Goal: Transaction & Acquisition: Purchase product/service

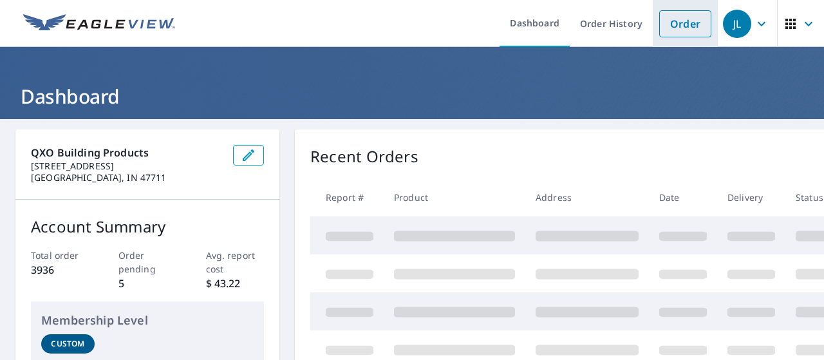
click at [686, 17] on link "Order" at bounding box center [685, 23] width 52 height 27
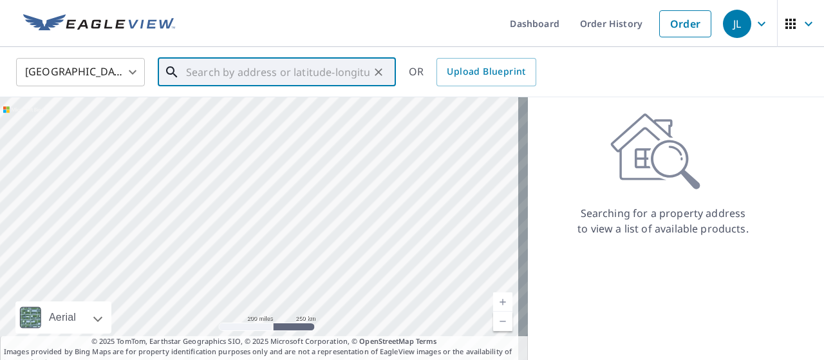
click at [344, 74] on input "text" at bounding box center [277, 72] width 183 height 36
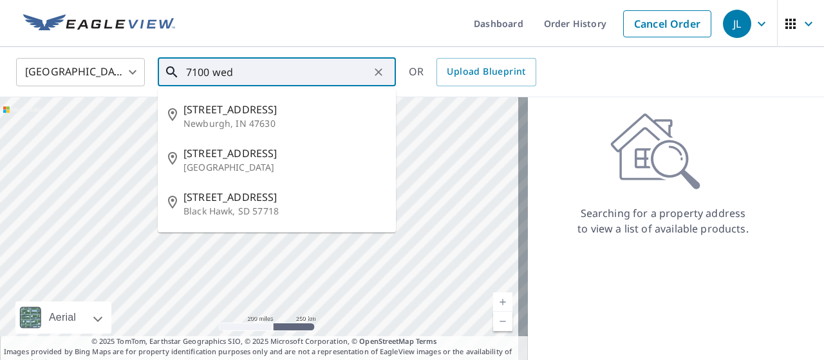
click at [344, 74] on input "7100 wed" at bounding box center [277, 72] width 183 height 36
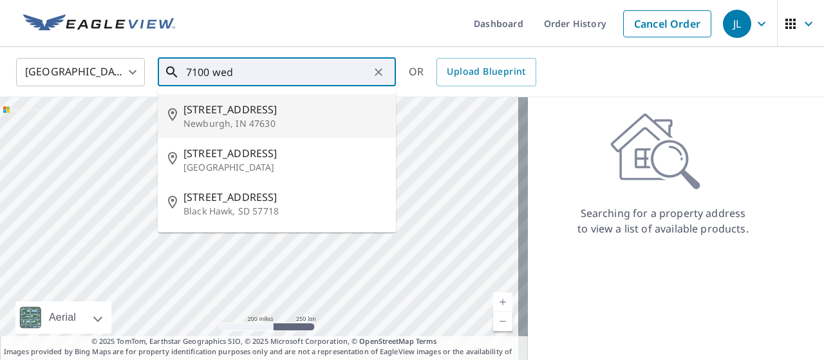
click at [293, 120] on p "Newburgh, IN 47630" at bounding box center [284, 123] width 202 height 13
type input "[STREET_ADDRESS][PERSON_NAME]"
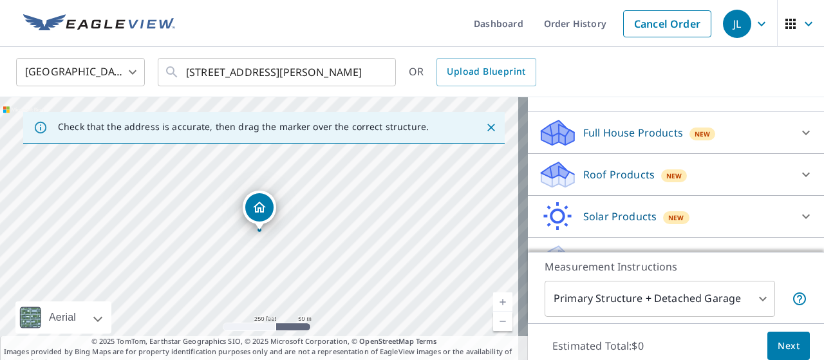
scroll to position [122, 0]
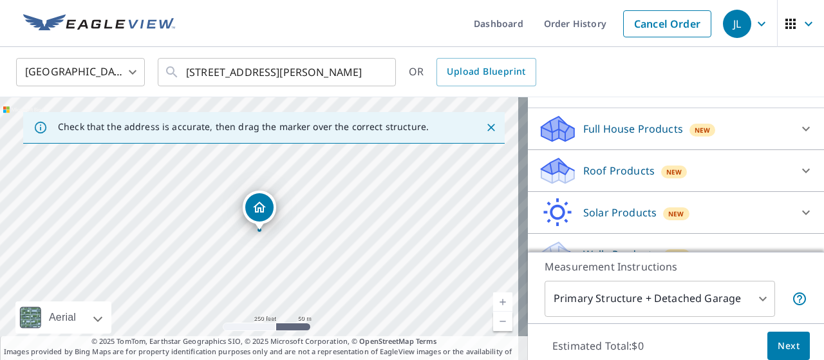
click at [798, 178] on icon at bounding box center [805, 170] width 15 height 15
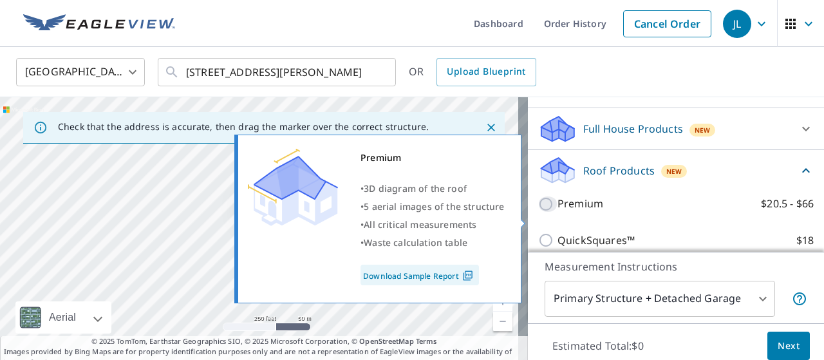
click at [538, 212] on input "Premium $20.5 - $66" at bounding box center [547, 203] width 19 height 15
checkbox input "true"
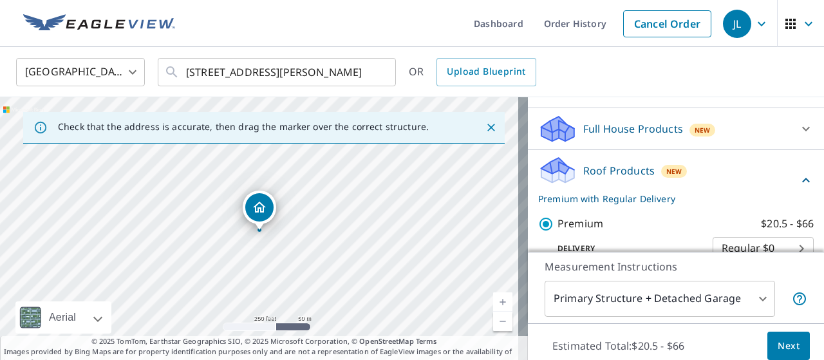
click at [777, 352] on span "Next" at bounding box center [788, 346] width 22 height 16
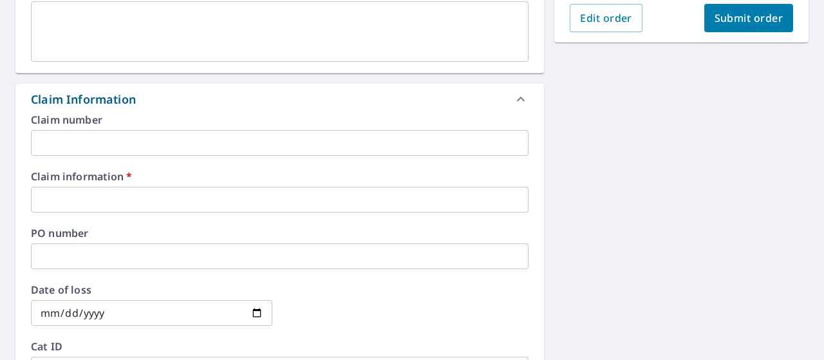
scroll to position [389, 0]
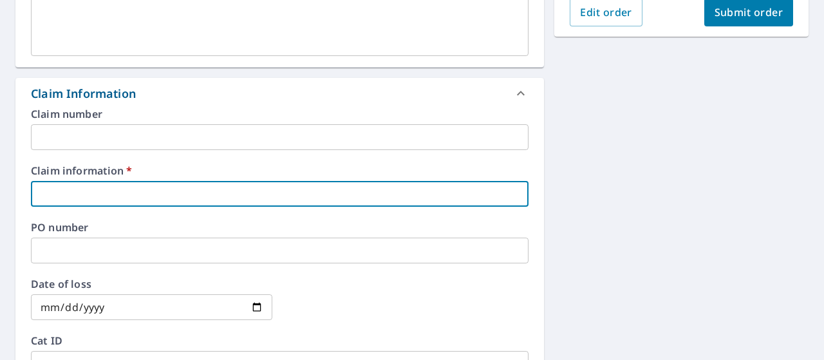
click at [324, 198] on input "text" at bounding box center [279, 194] width 497 height 26
type input "547388"
checkbox input "true"
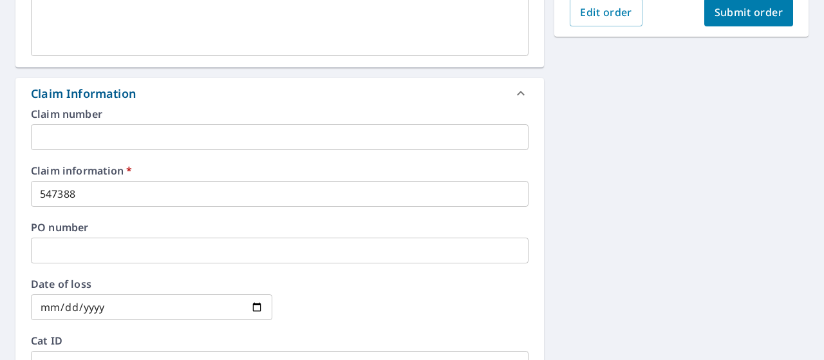
click at [618, 174] on div "[STREET_ADDRESS][PERSON_NAME] A standard road map Aerial A detailed look from a…" at bounding box center [412, 202] width 824 height 944
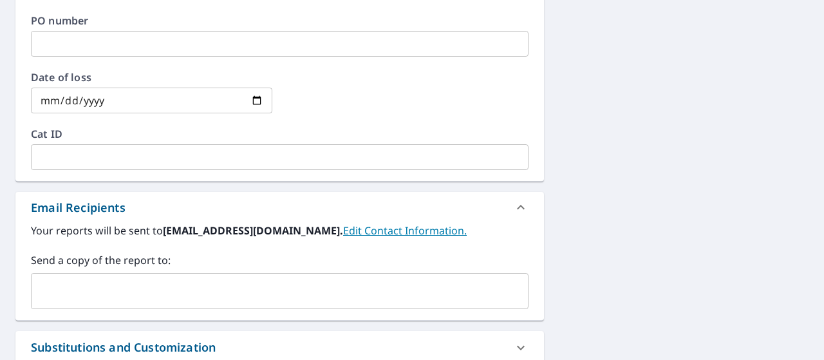
scroll to position [623, 0]
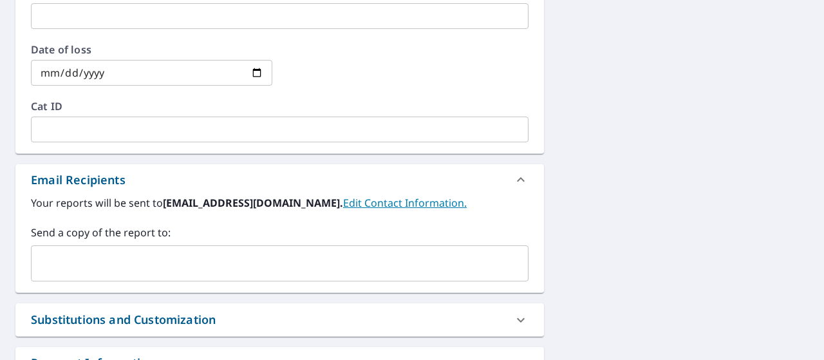
click at [449, 279] on div "​" at bounding box center [279, 263] width 497 height 36
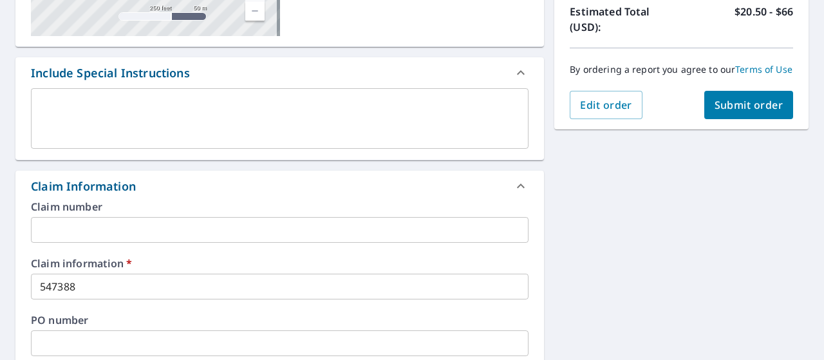
scroll to position [256, 0]
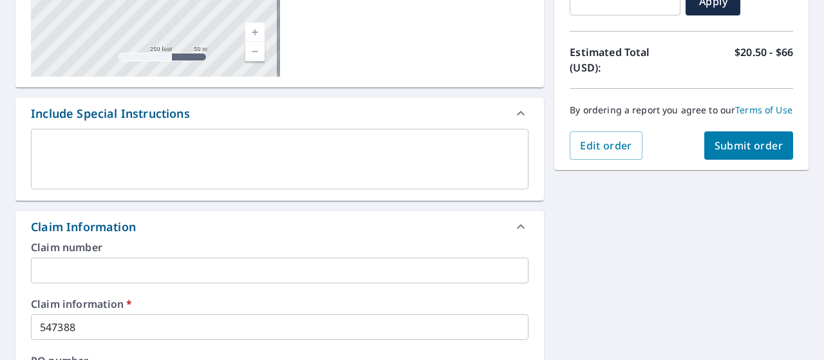
type input "[PERSON_NAME][EMAIL_ADDRESS][DOMAIN_NAME]"
click at [745, 151] on span "Submit order" at bounding box center [748, 145] width 69 height 14
checkbox input "true"
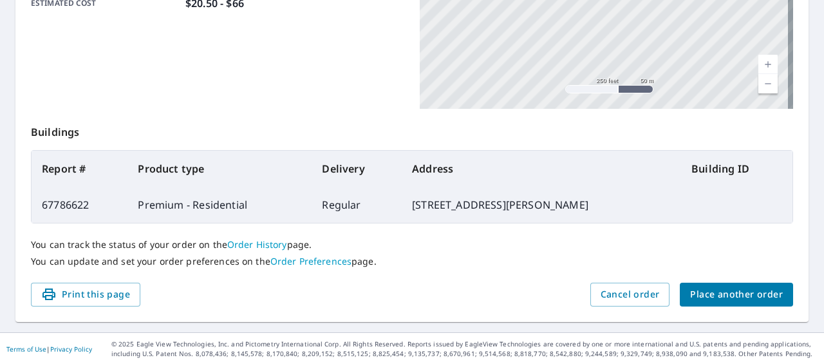
scroll to position [396, 0]
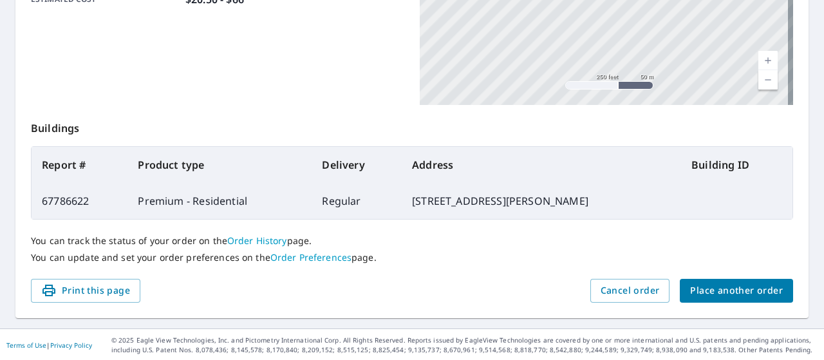
click at [740, 294] on span "Place another order" at bounding box center [736, 290] width 93 height 16
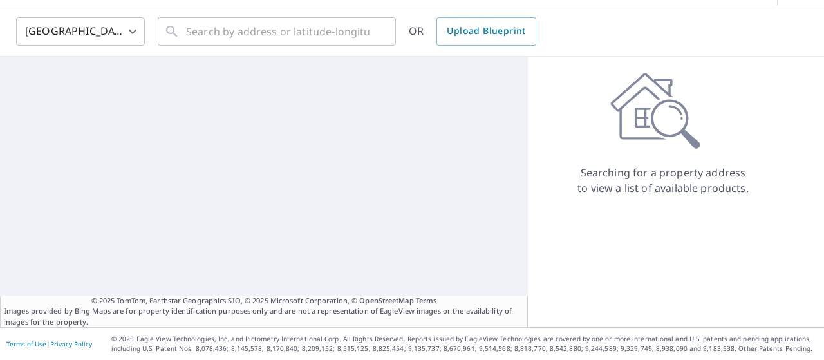
scroll to position [40, 0]
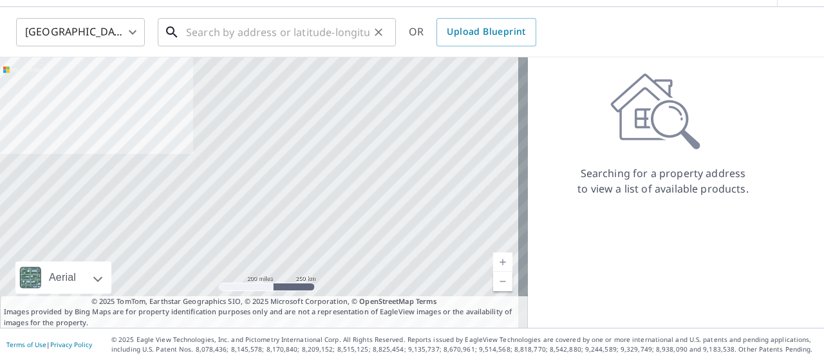
click at [295, 29] on input "text" at bounding box center [277, 32] width 183 height 36
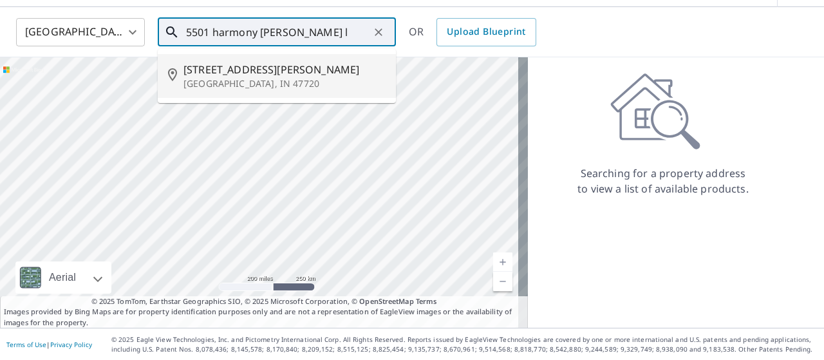
click at [284, 79] on p "[GEOGRAPHIC_DATA], IN 47720" at bounding box center [284, 83] width 202 height 13
type input "[STREET_ADDRESS][PERSON_NAME]"
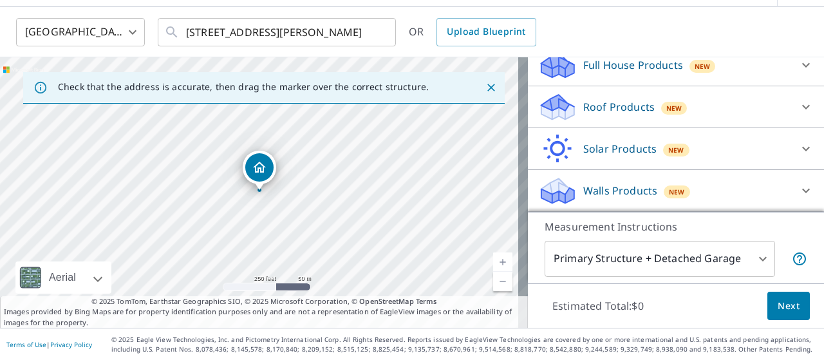
scroll to position [160, 0]
click at [798, 105] on icon at bounding box center [805, 106] width 15 height 15
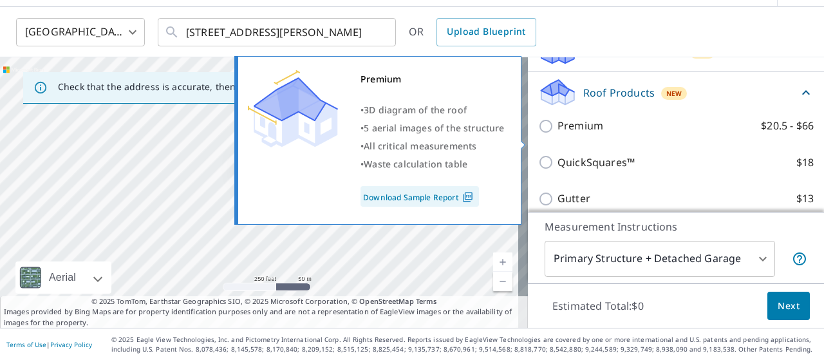
click at [538, 134] on input "Premium $20.5 - $66" at bounding box center [547, 125] width 19 height 15
checkbox input "true"
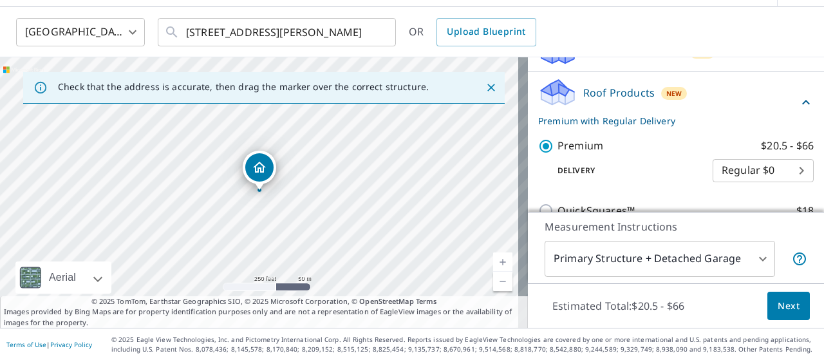
click at [777, 300] on span "Next" at bounding box center [788, 306] width 22 height 16
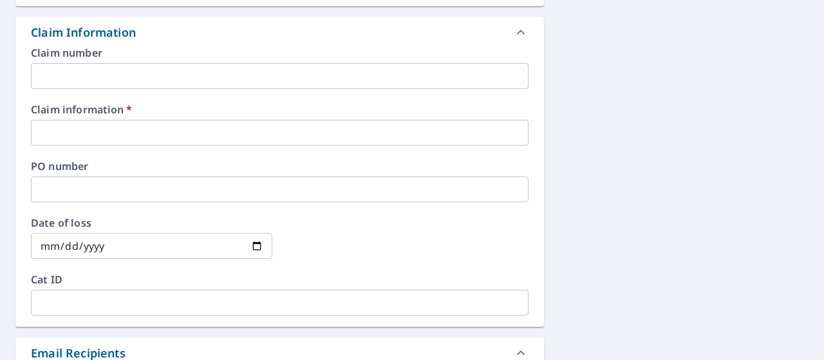
scroll to position [448, 0]
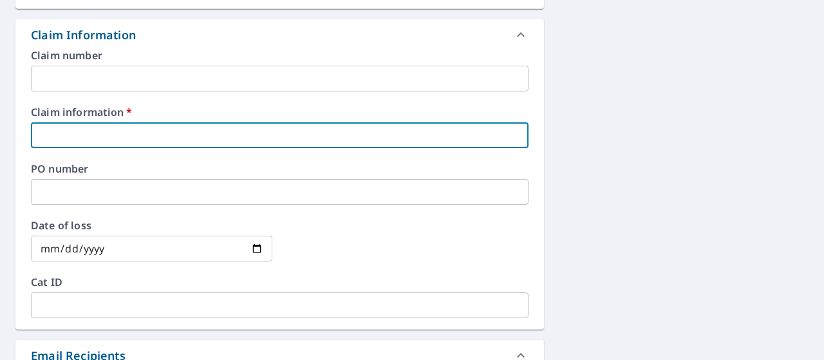
click at [213, 123] on input "text" at bounding box center [279, 135] width 497 height 26
click at [198, 134] on input "text" at bounding box center [279, 135] width 497 height 26
type input "547388"
checkbox input "true"
click at [654, 144] on div "[STREET_ADDRESS][PERSON_NAME] A standard road map Aerial A detailed look from a…" at bounding box center [412, 143] width 824 height 944
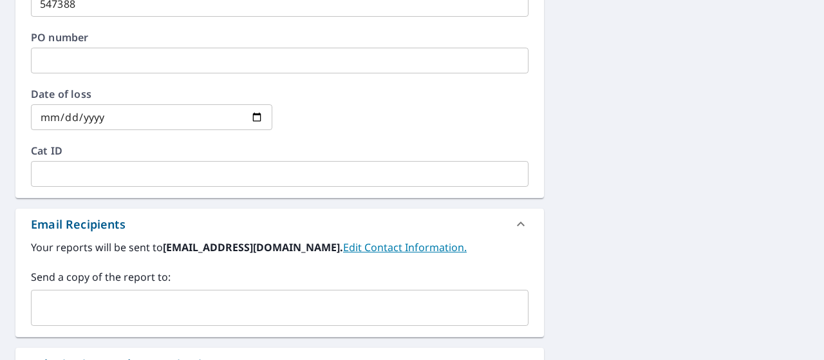
scroll to position [578, 0]
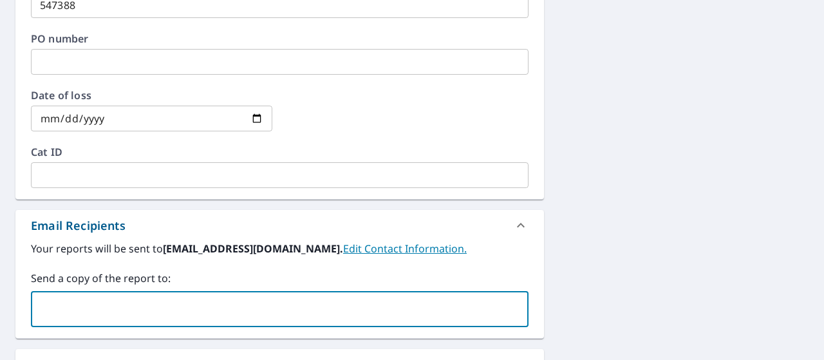
click at [433, 315] on input "text" at bounding box center [270, 309] width 466 height 24
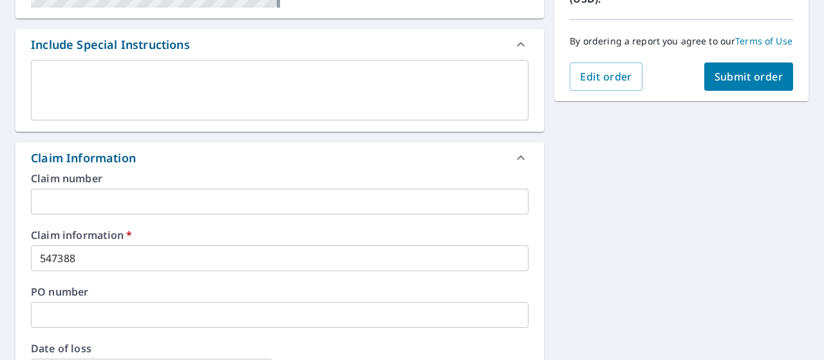
scroll to position [318, 0]
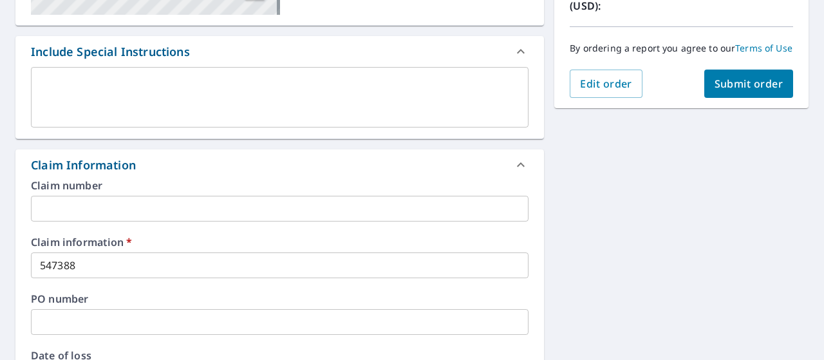
type input "[EMAIL_ADDRESS][DOMAIN_NAME]"
click at [746, 91] on span "Submit order" at bounding box center [748, 84] width 69 height 14
checkbox input "true"
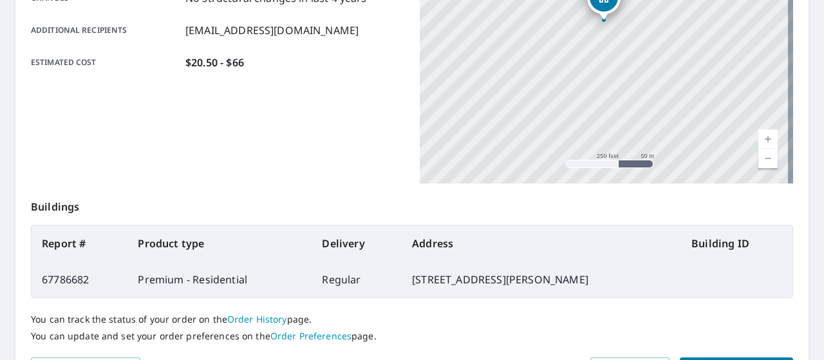
scroll to position [396, 0]
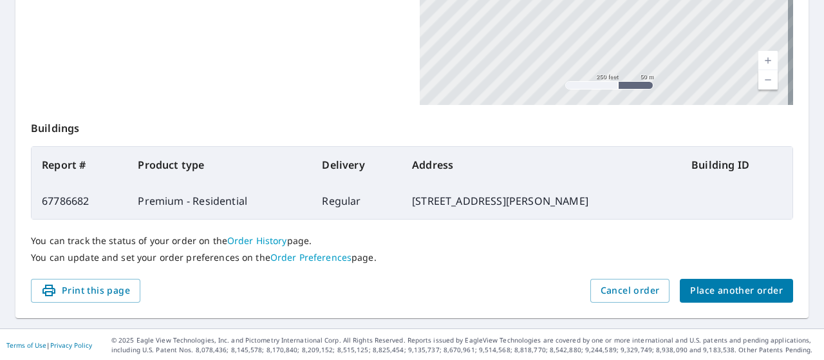
click at [726, 291] on span "Place another order" at bounding box center [736, 290] width 93 height 16
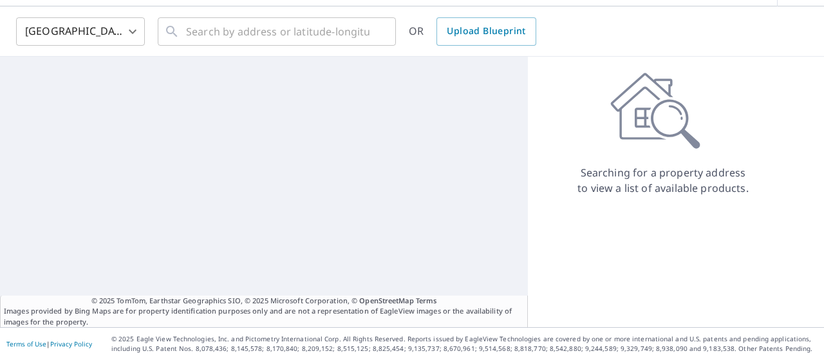
scroll to position [40, 0]
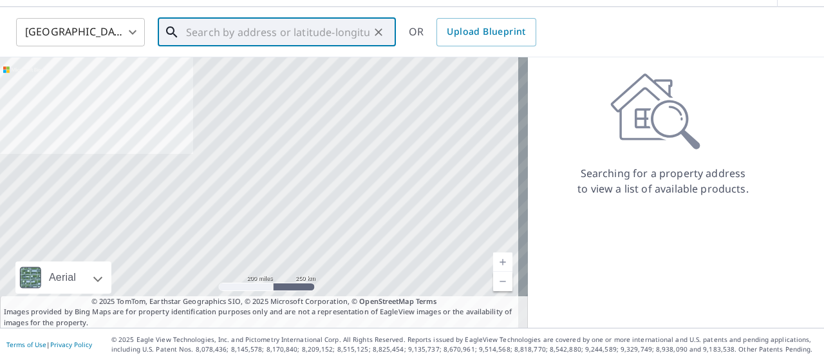
click at [241, 37] on input "text" at bounding box center [277, 32] width 183 height 36
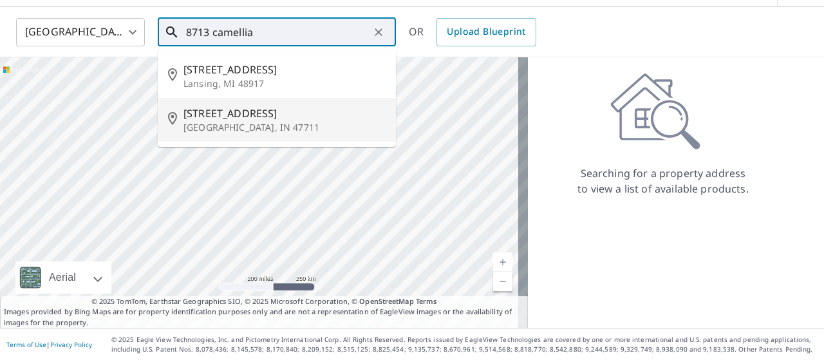
click at [216, 130] on p "[GEOGRAPHIC_DATA], IN 47711" at bounding box center [284, 127] width 202 height 13
type input "[STREET_ADDRESS][PERSON_NAME]"
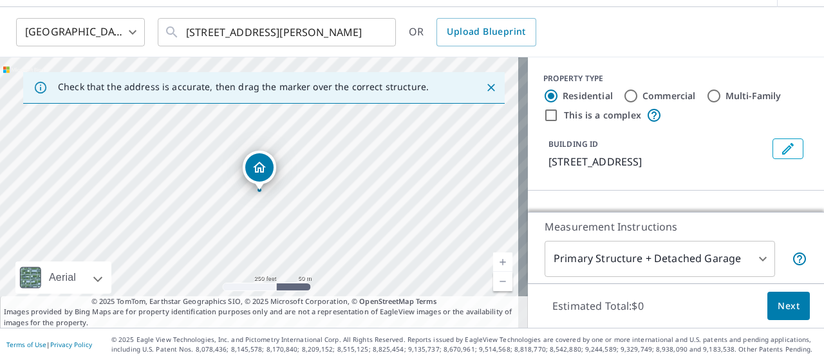
click at [497, 262] on link "Current Level 17, Zoom In" at bounding box center [502, 261] width 19 height 19
click at [497, 262] on link "Current Level 18, Zoom In" at bounding box center [502, 261] width 19 height 19
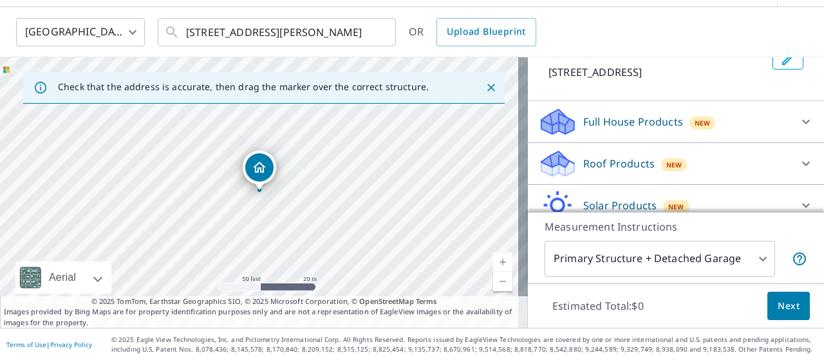
scroll to position [112, 0]
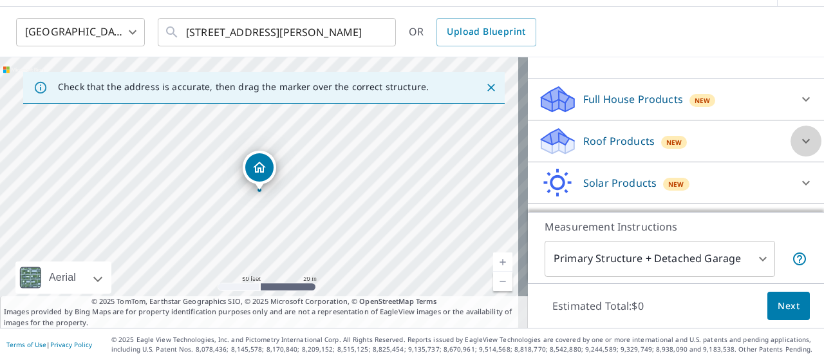
click at [798, 138] on icon at bounding box center [805, 140] width 15 height 15
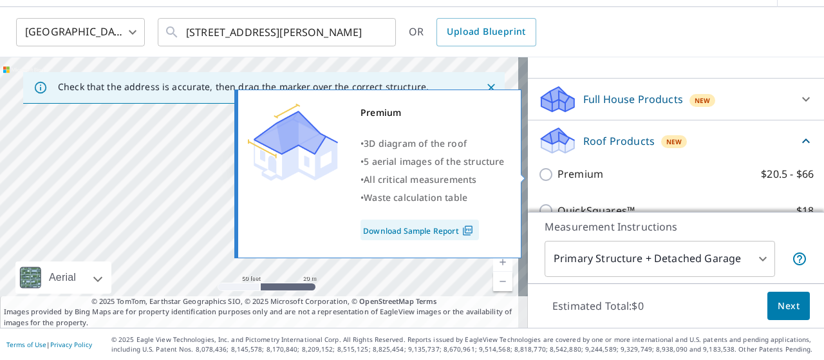
click at [538, 179] on input "Premium $20.5 - $66" at bounding box center [547, 174] width 19 height 15
checkbox input "true"
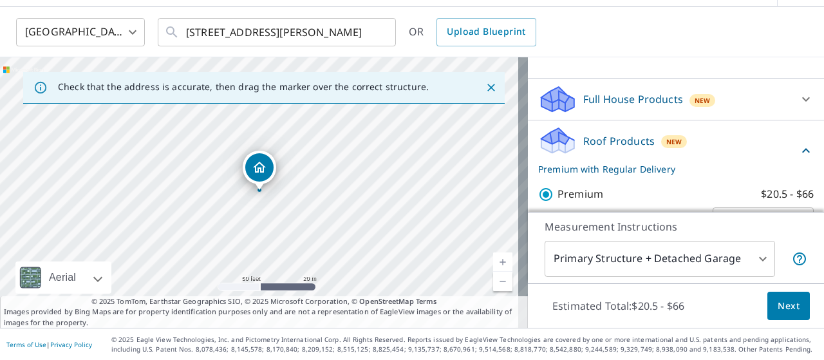
click at [770, 297] on button "Next" at bounding box center [788, 305] width 42 height 29
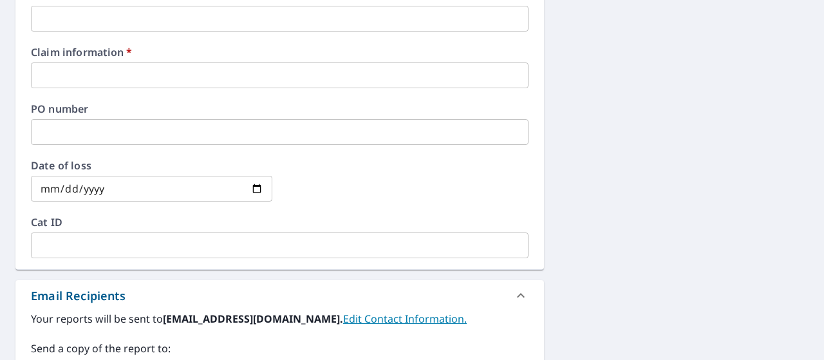
scroll to position [508, 0]
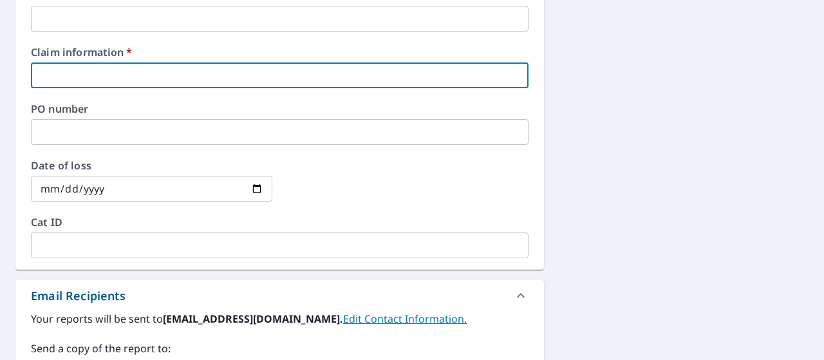
click at [203, 65] on input "text" at bounding box center [279, 75] width 497 height 26
type input "547388"
checkbox input "true"
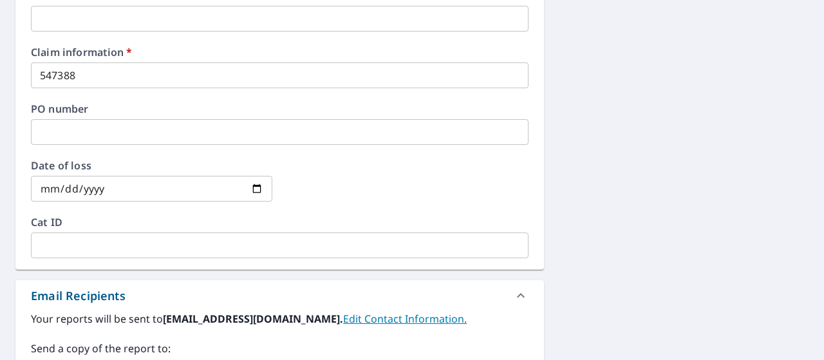
click at [584, 151] on div "[STREET_ADDRESS] A standard road map Aerial A detailed look from above Labels L…" at bounding box center [412, 83] width 824 height 944
click at [815, 204] on div "Dashboard Order History Cancel Order JL Dashboard / Finalize Order Finalize Ord…" at bounding box center [412, 180] width 824 height 360
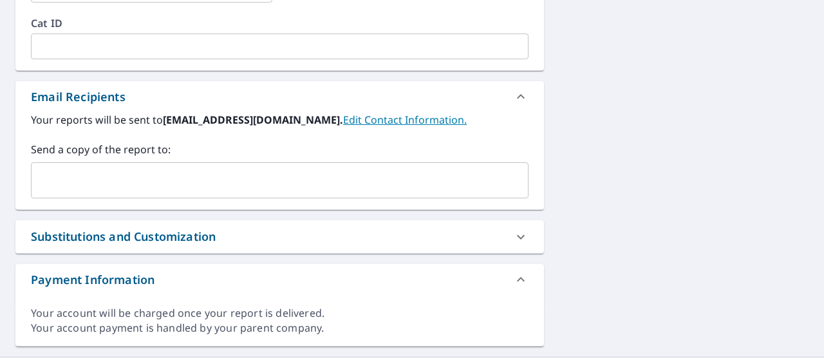
scroll to position [734, 0]
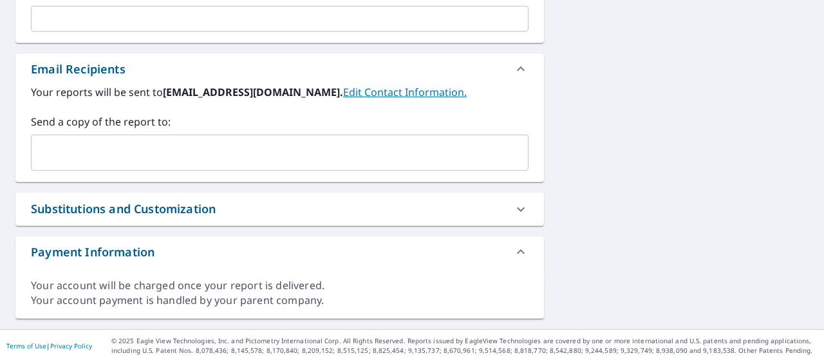
click at [241, 155] on input "text" at bounding box center [270, 152] width 466 height 24
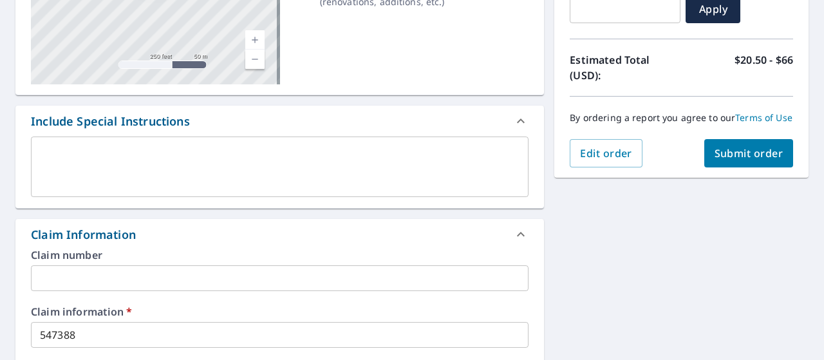
scroll to position [250, 0]
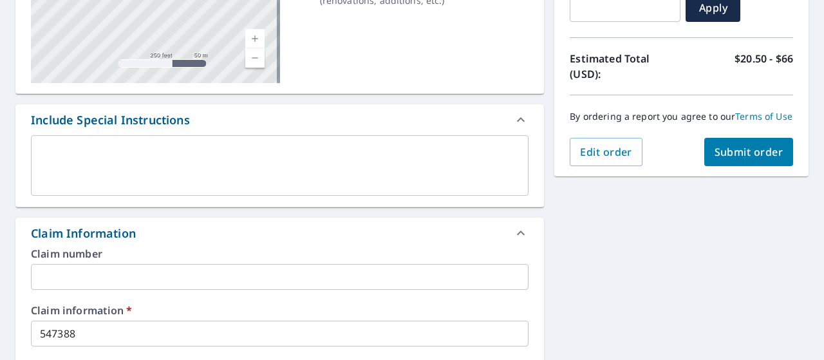
type input "[EMAIL_ADDRESS][DOMAIN_NAME]"
click at [759, 159] on span "Submit order" at bounding box center [748, 152] width 69 height 14
checkbox input "true"
